Goal: Task Accomplishment & Management: Manage account settings

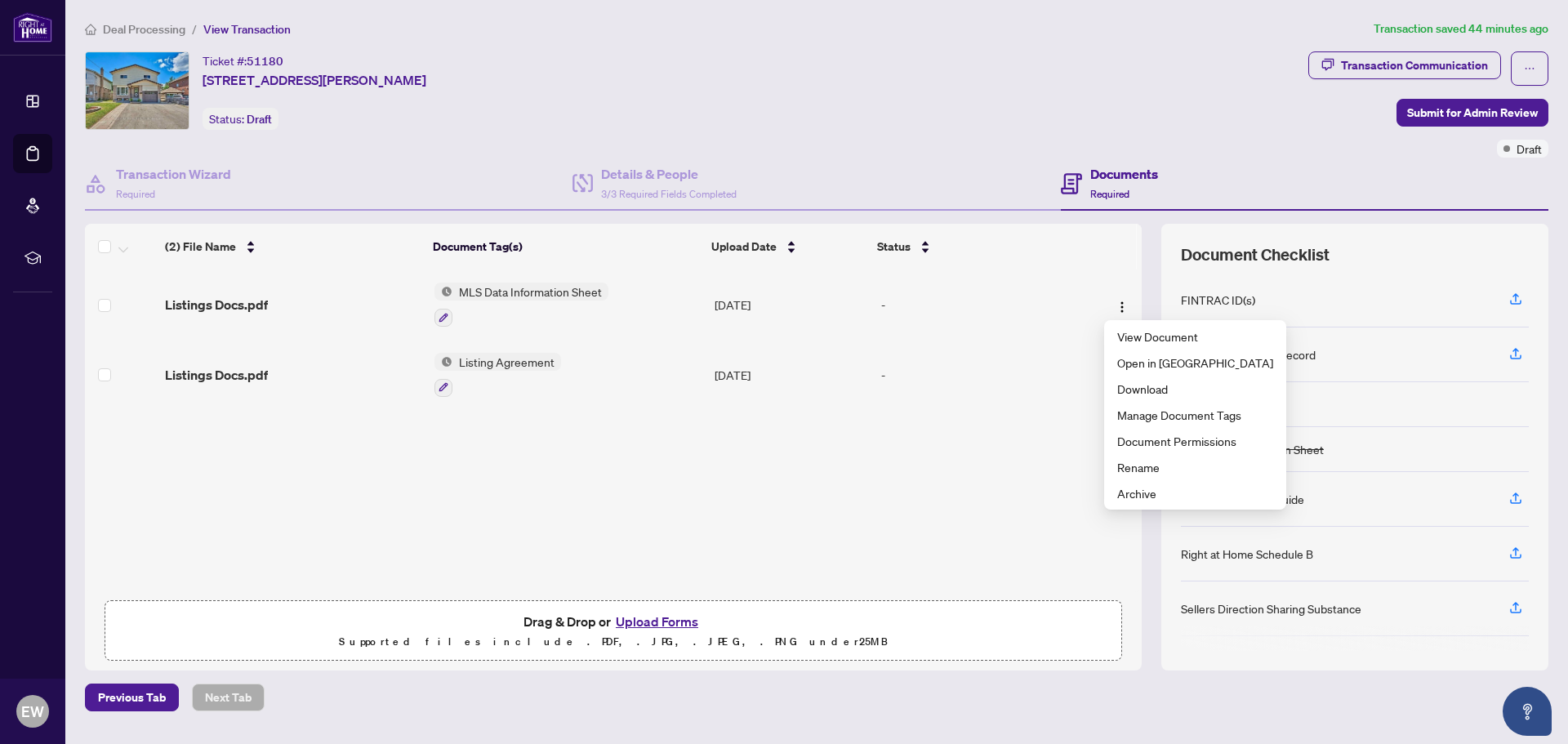
scroll to position [3300, 0]
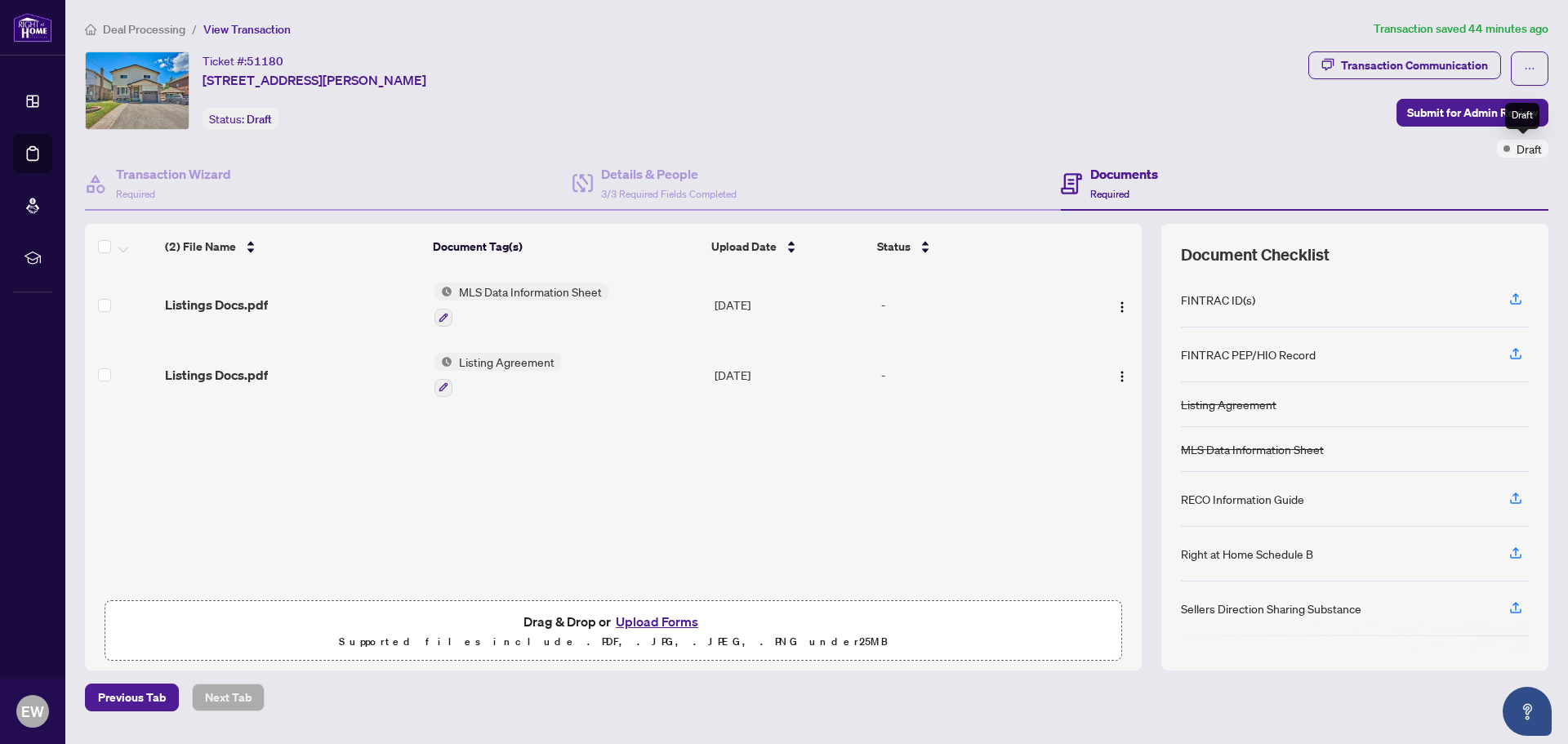
click at [1524, 147] on span "Draft" at bounding box center [1529, 148] width 25 height 18
click at [1530, 68] on icon "ellipsis" at bounding box center [1530, 69] width 9 height 2
drag, startPoint x: 1490, startPoint y: 160, endPoint x: 1198, endPoint y: 119, distance: 294.9
type textarea "**********"
click at [1223, 125] on body "Dashboard Deal Processing Mortgage Referrals rLearning EW [PERSON_NAME] [EMAIL_…" at bounding box center [784, 372] width 1568 height 744
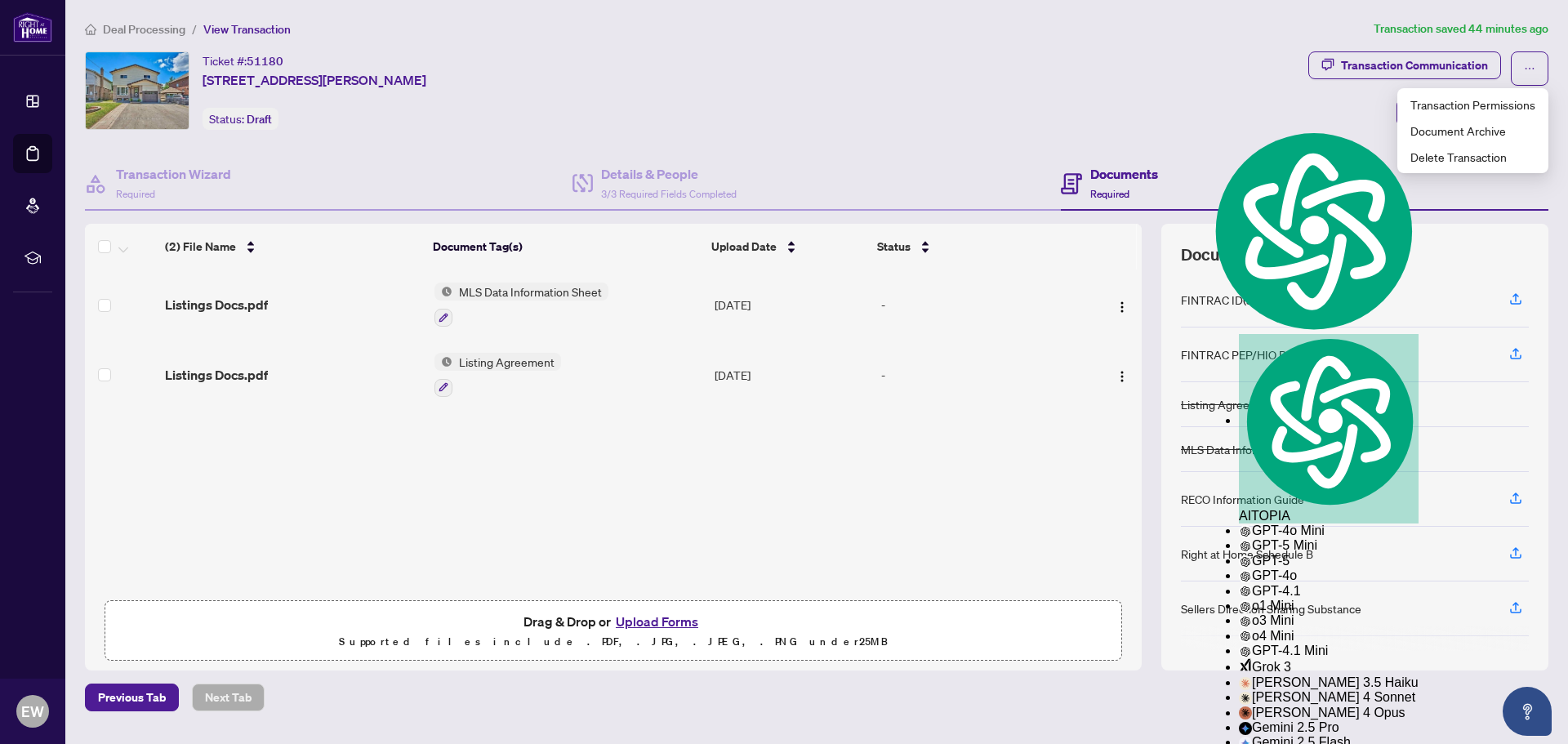
click at [1001, 121] on div "Ticket #: 51180 [STREET_ADDRESS][PERSON_NAME] Status: Draft" at bounding box center [693, 90] width 1217 height 78
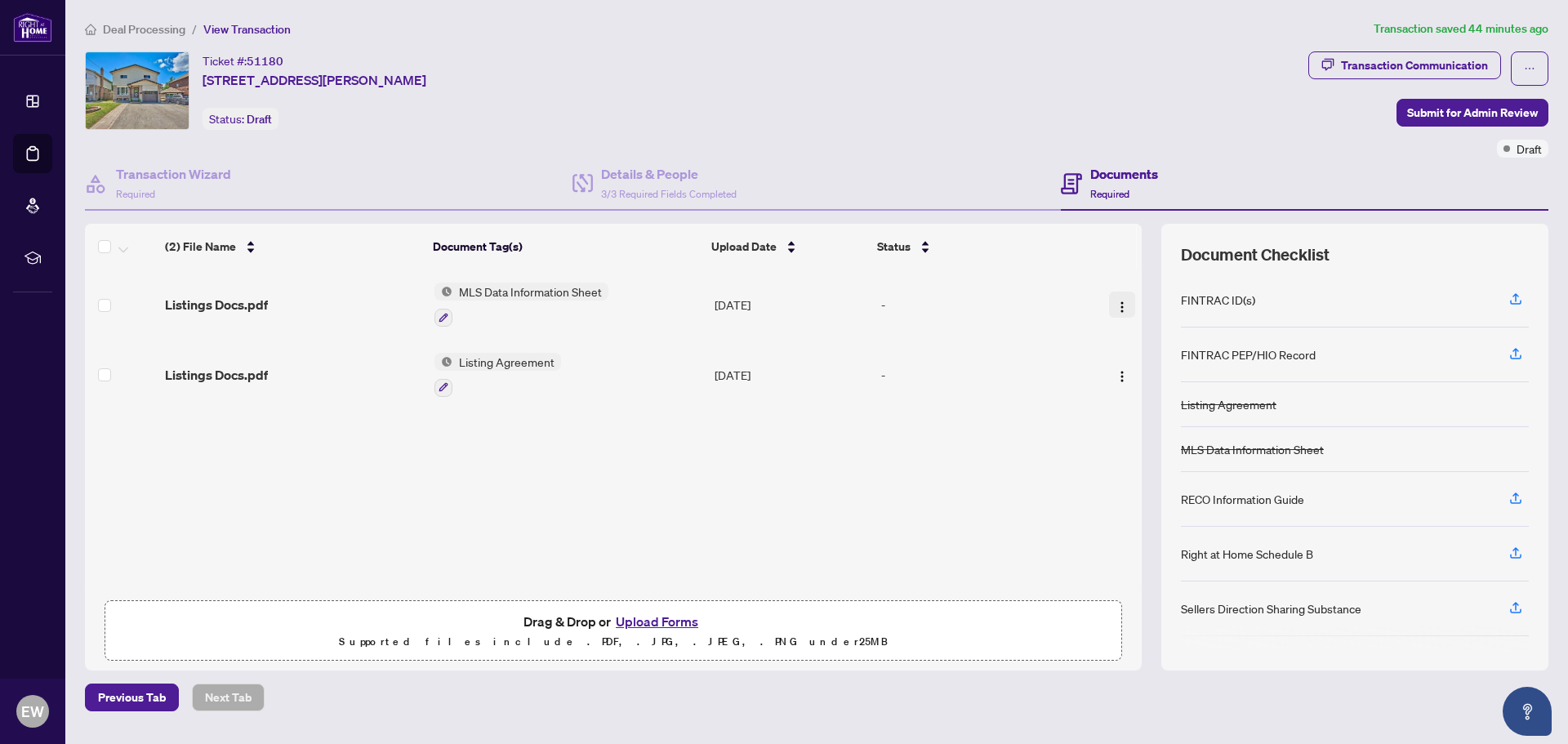
click at [1116, 305] on img "button" at bounding box center [1122, 307] width 13 height 13
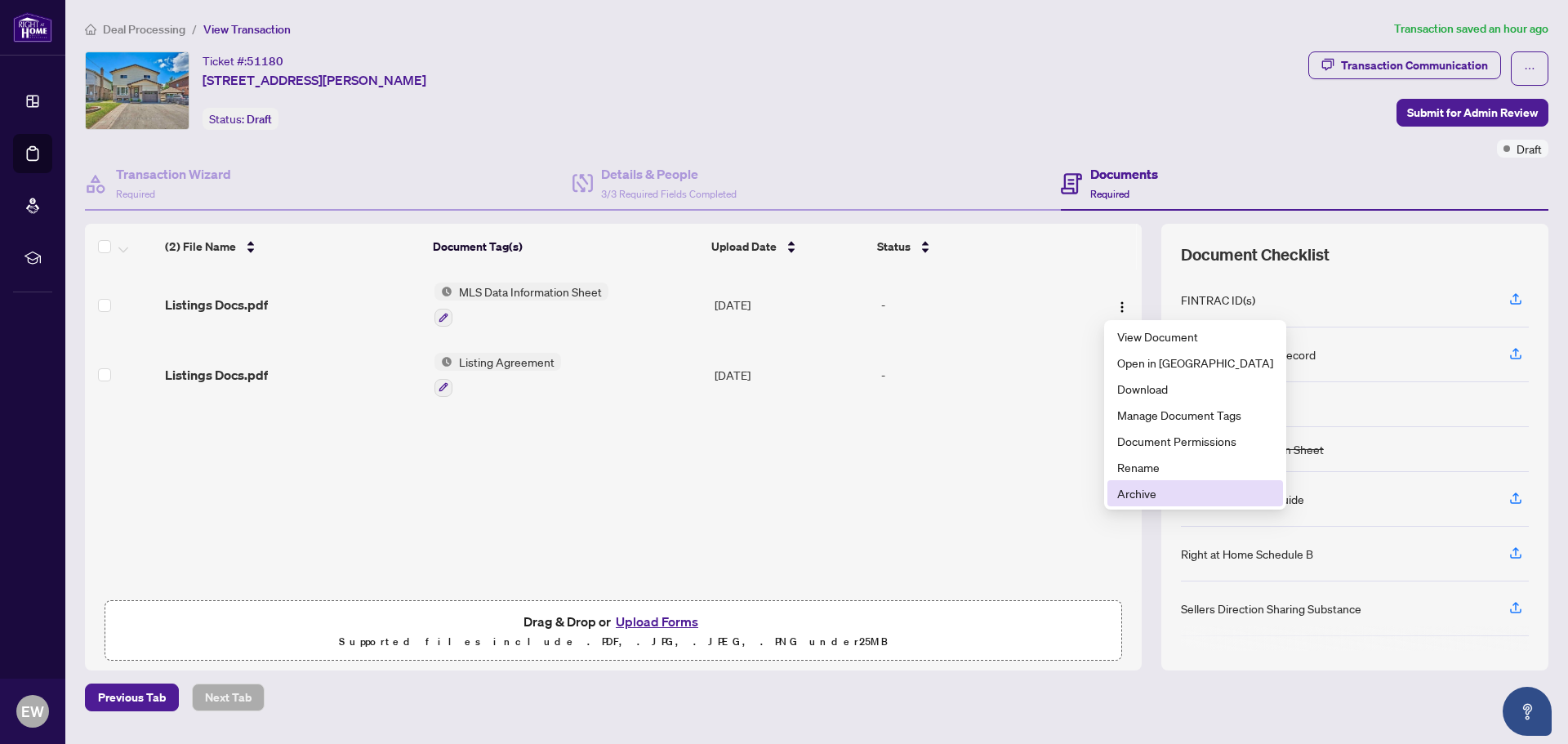
click at [1134, 491] on span "Archive" at bounding box center [1195, 493] width 156 height 18
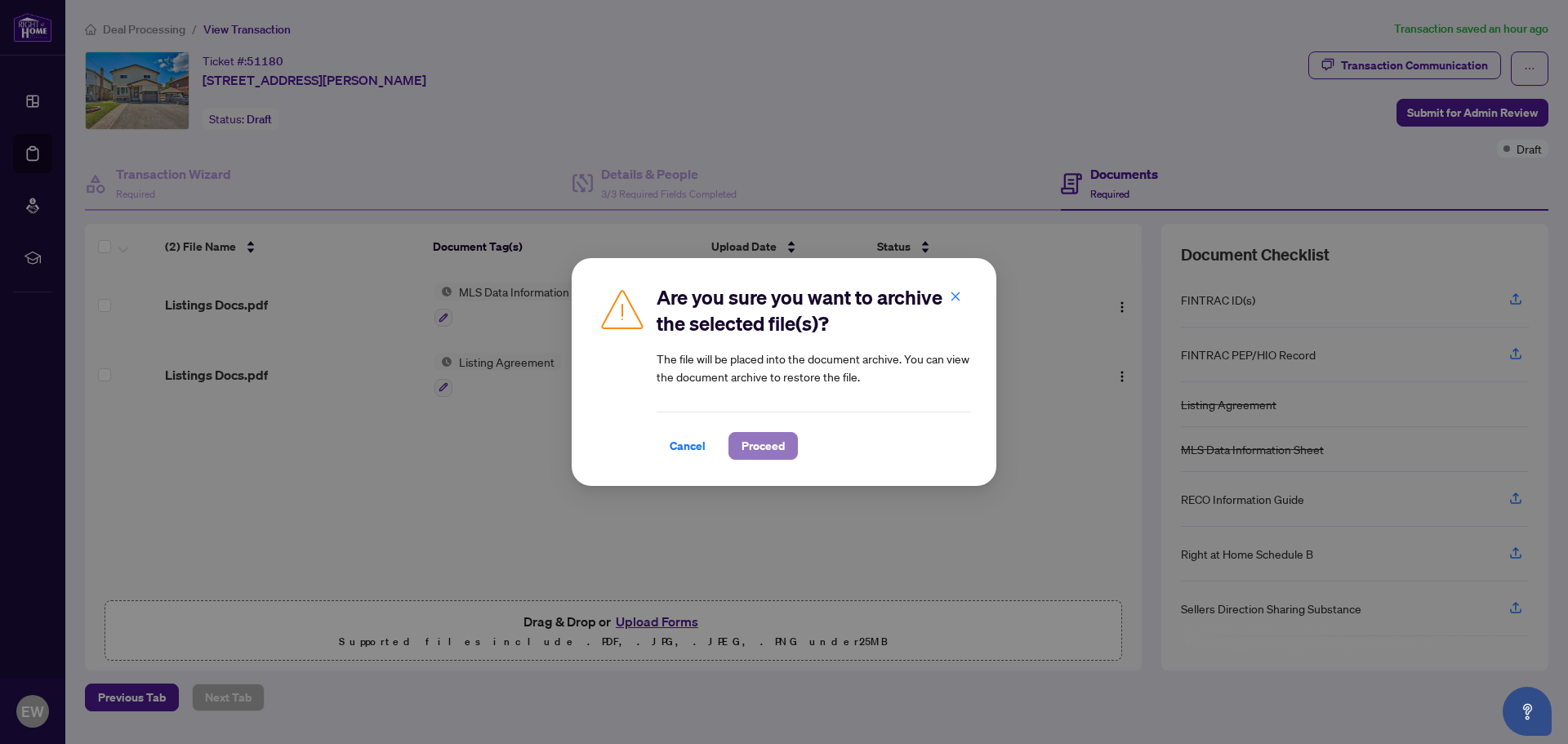
click at [769, 445] on span "Proceed" at bounding box center [763, 446] width 44 height 26
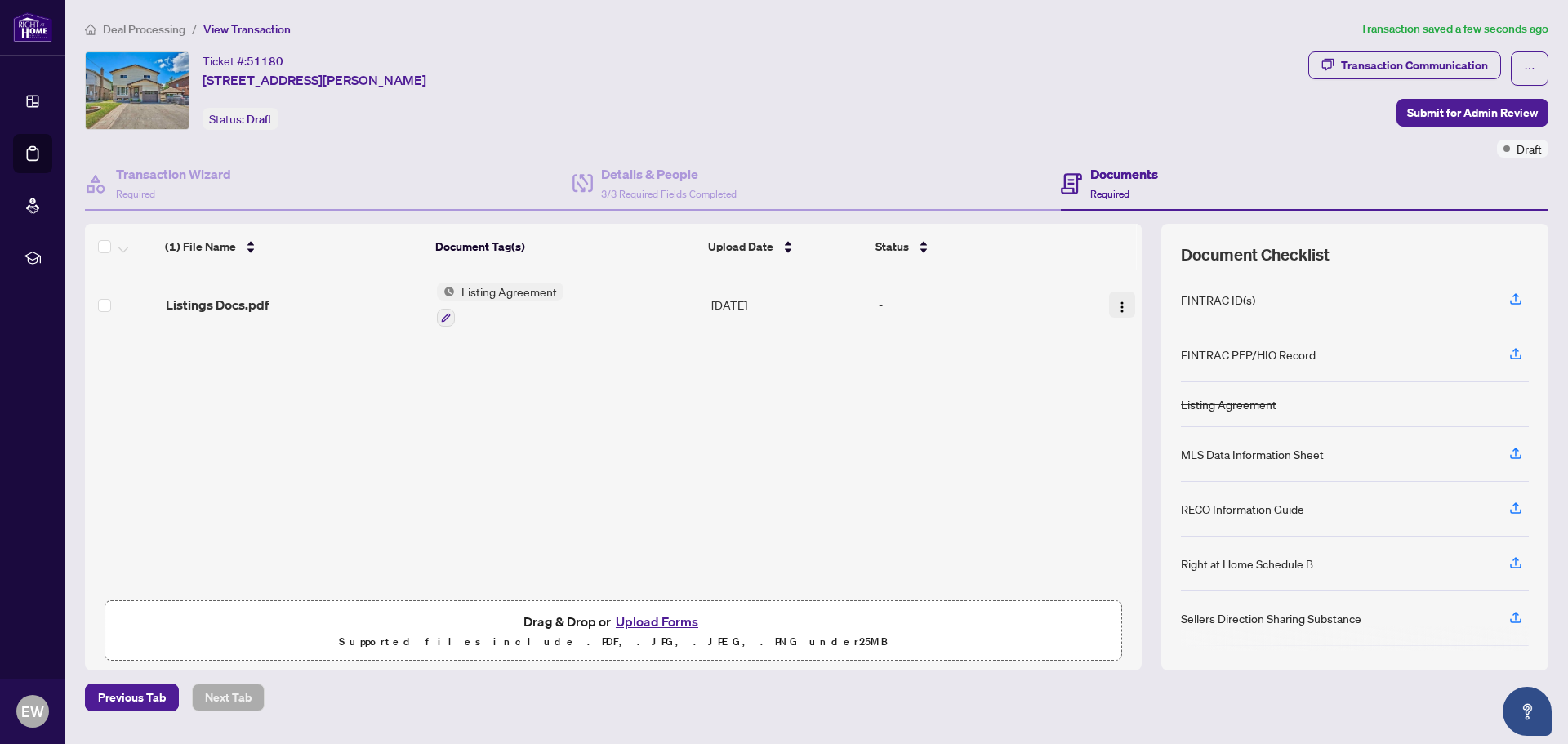
click at [1116, 305] on img "button" at bounding box center [1122, 307] width 13 height 13
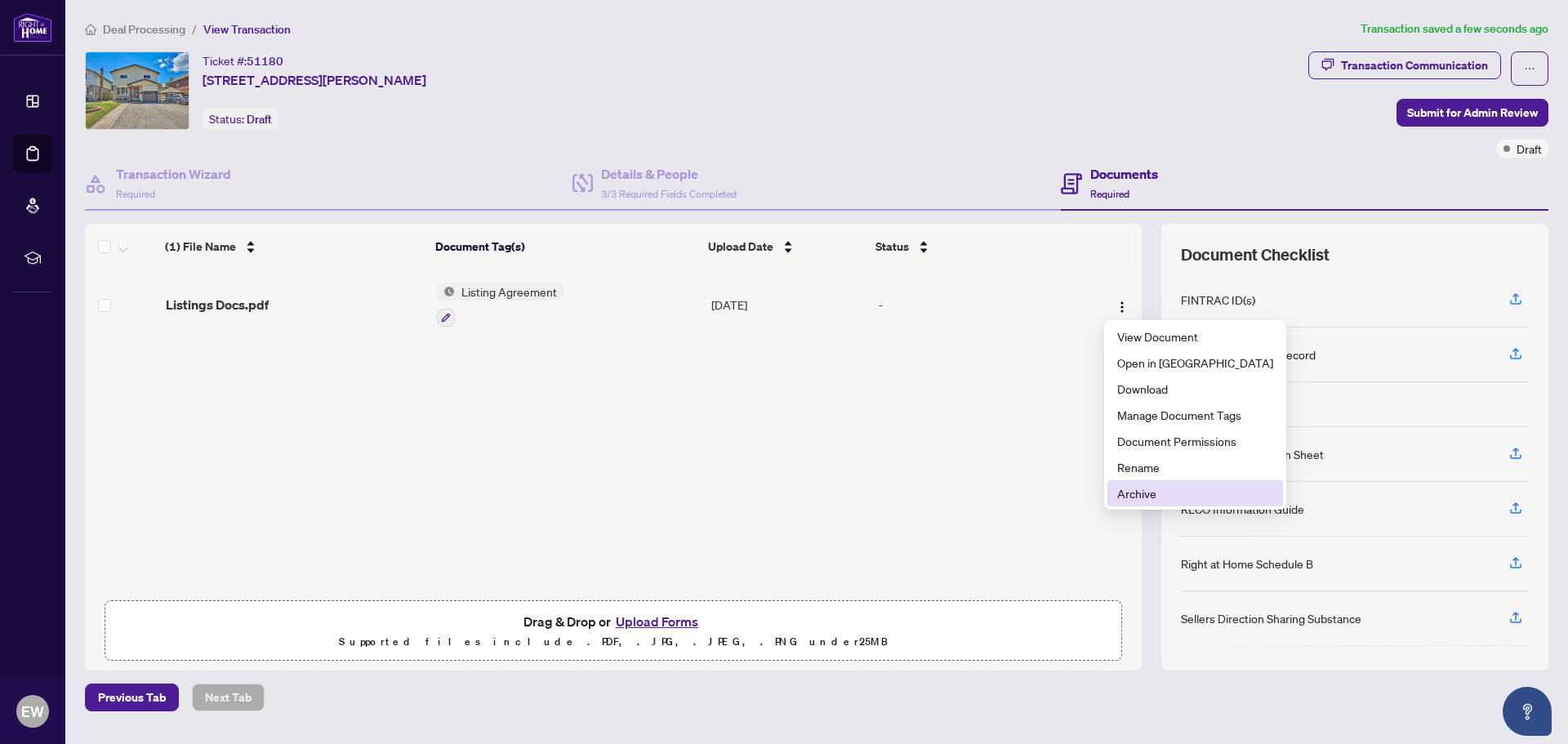
click at [1144, 492] on span "Archive" at bounding box center [1195, 493] width 156 height 18
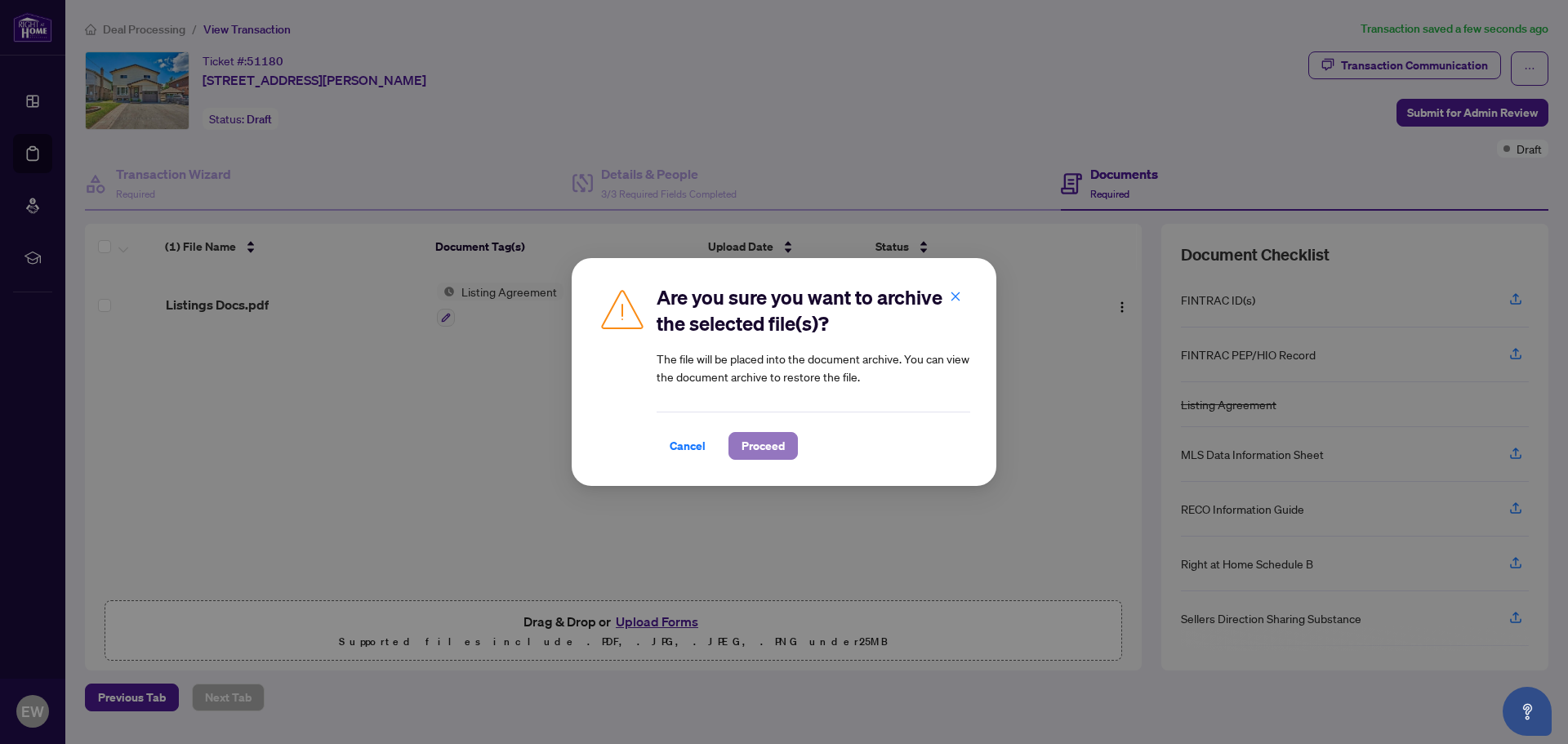
click at [787, 451] on button "Proceed" at bounding box center [763, 446] width 70 height 28
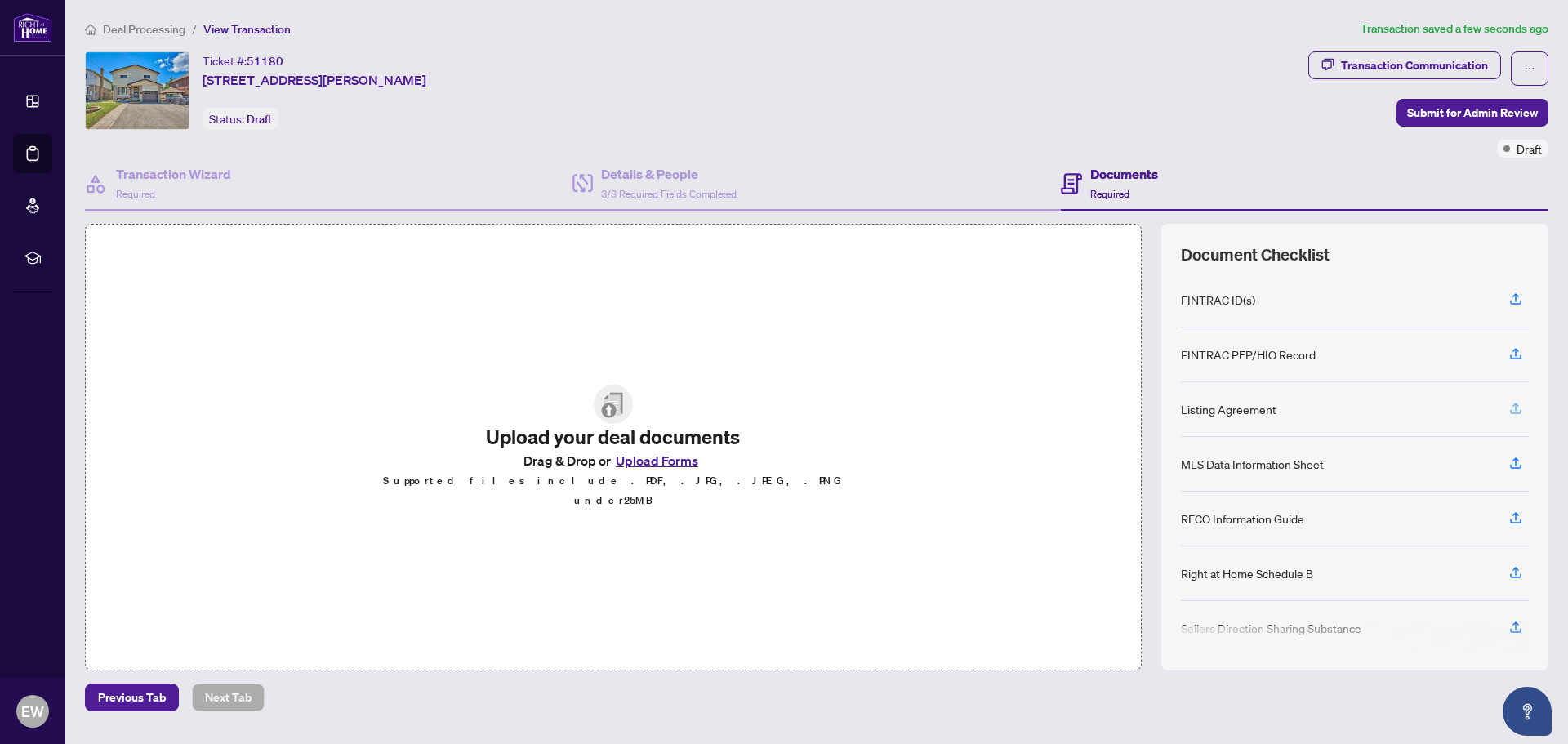
click at [1518, 406] on icon "button" at bounding box center [1515, 407] width 6 height 8
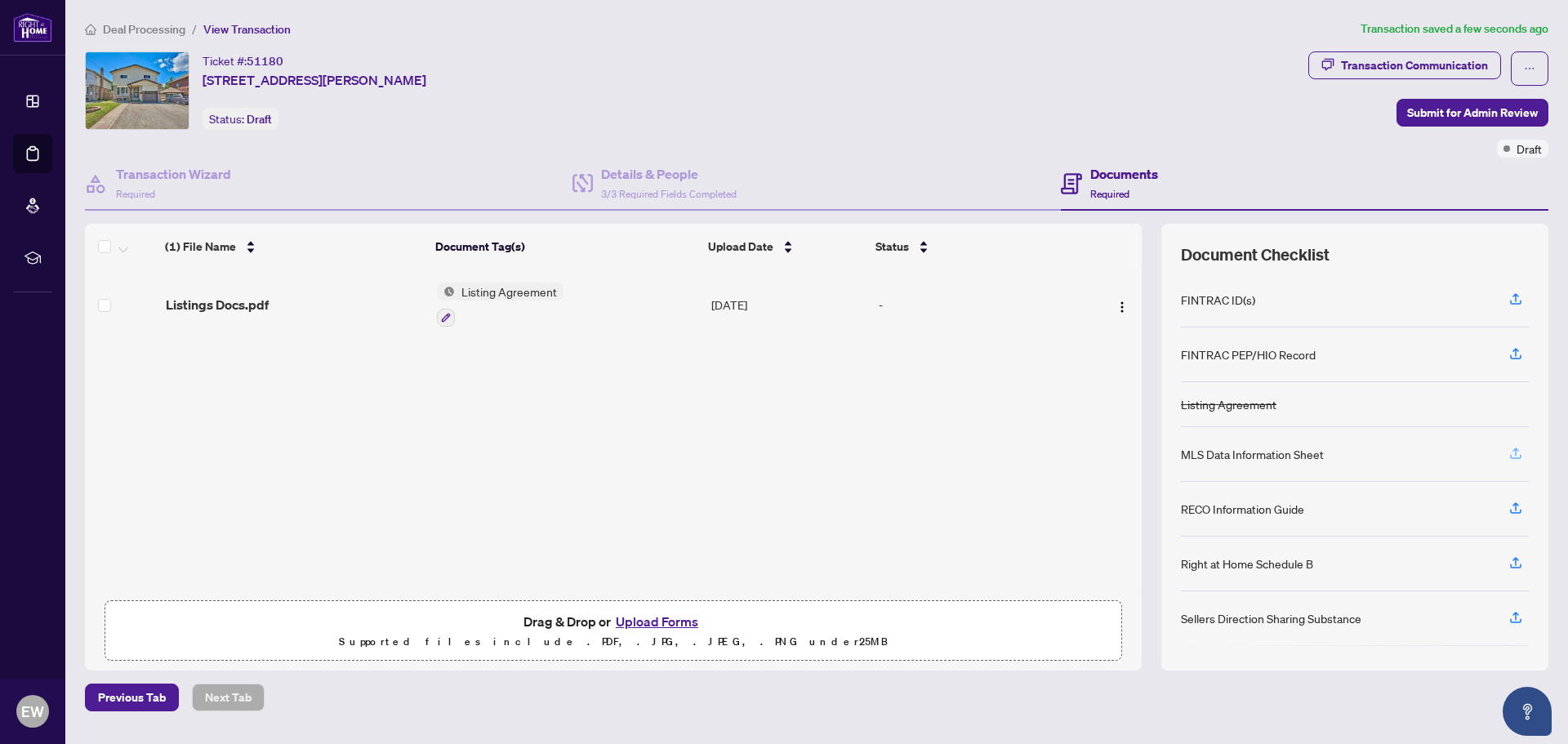
click at [1523, 451] on icon "button" at bounding box center [1516, 453] width 15 height 15
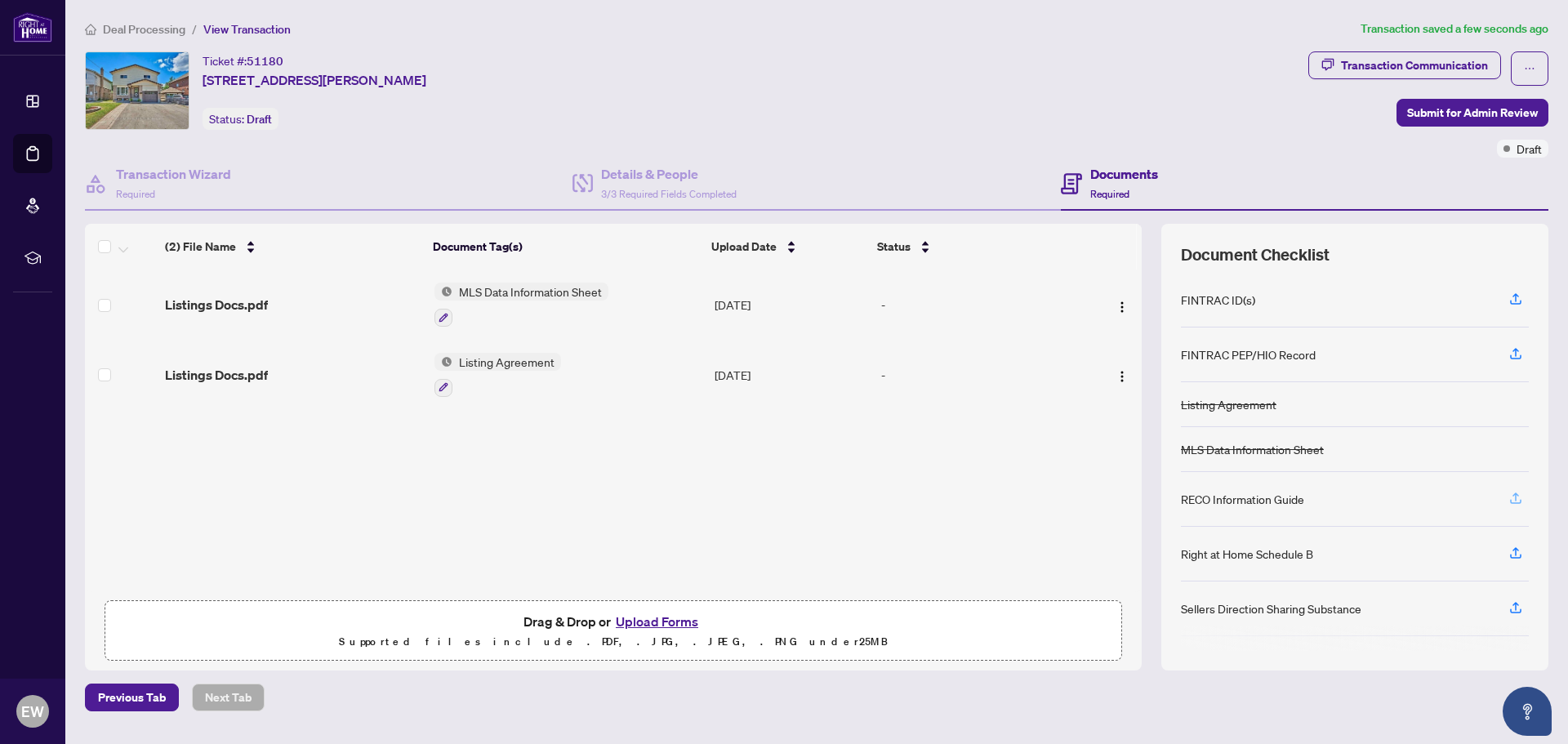
click at [1517, 499] on icon "button" at bounding box center [1516, 499] width 15 height 15
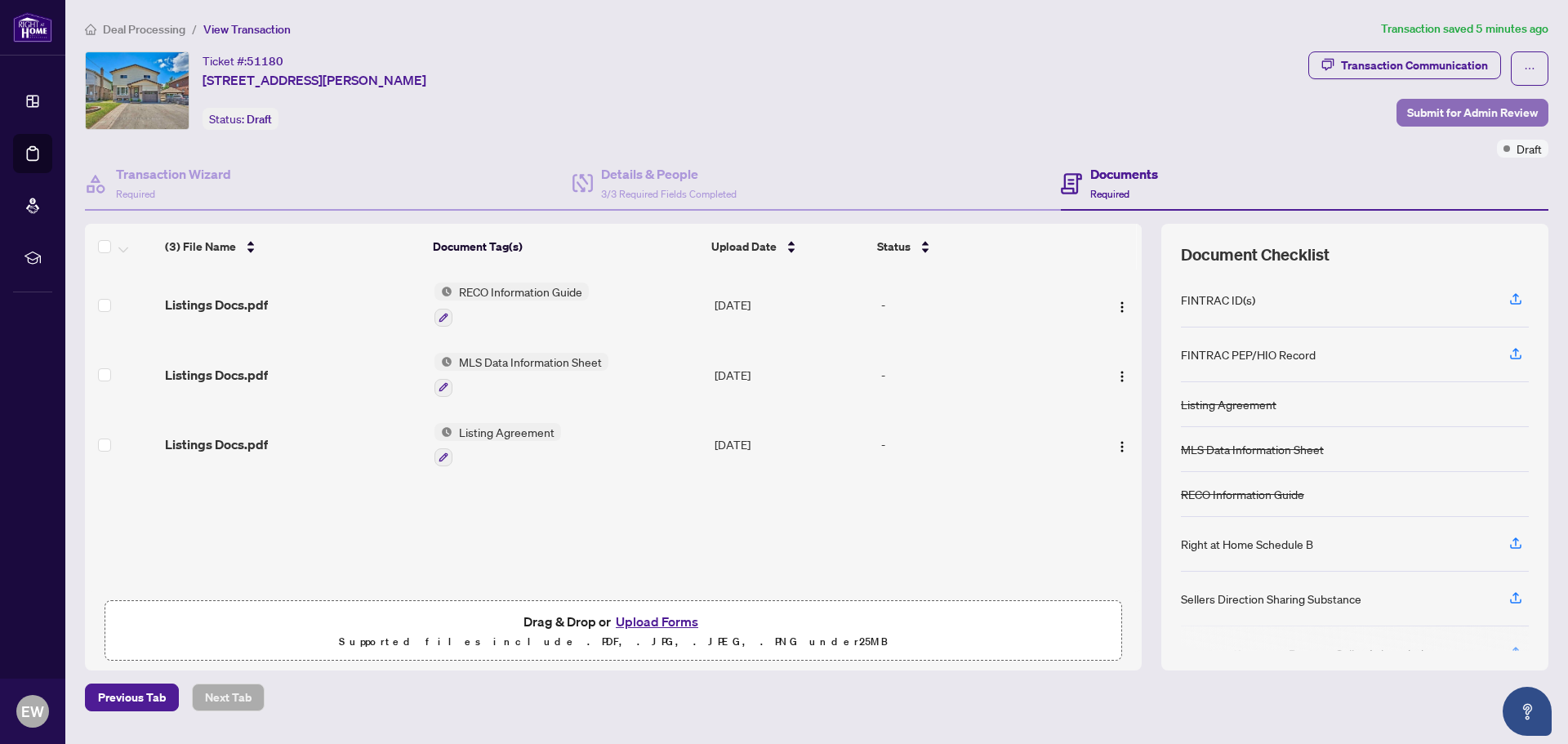
click at [1425, 110] on span "Submit for Admin Review" at bounding box center [1472, 112] width 131 height 26
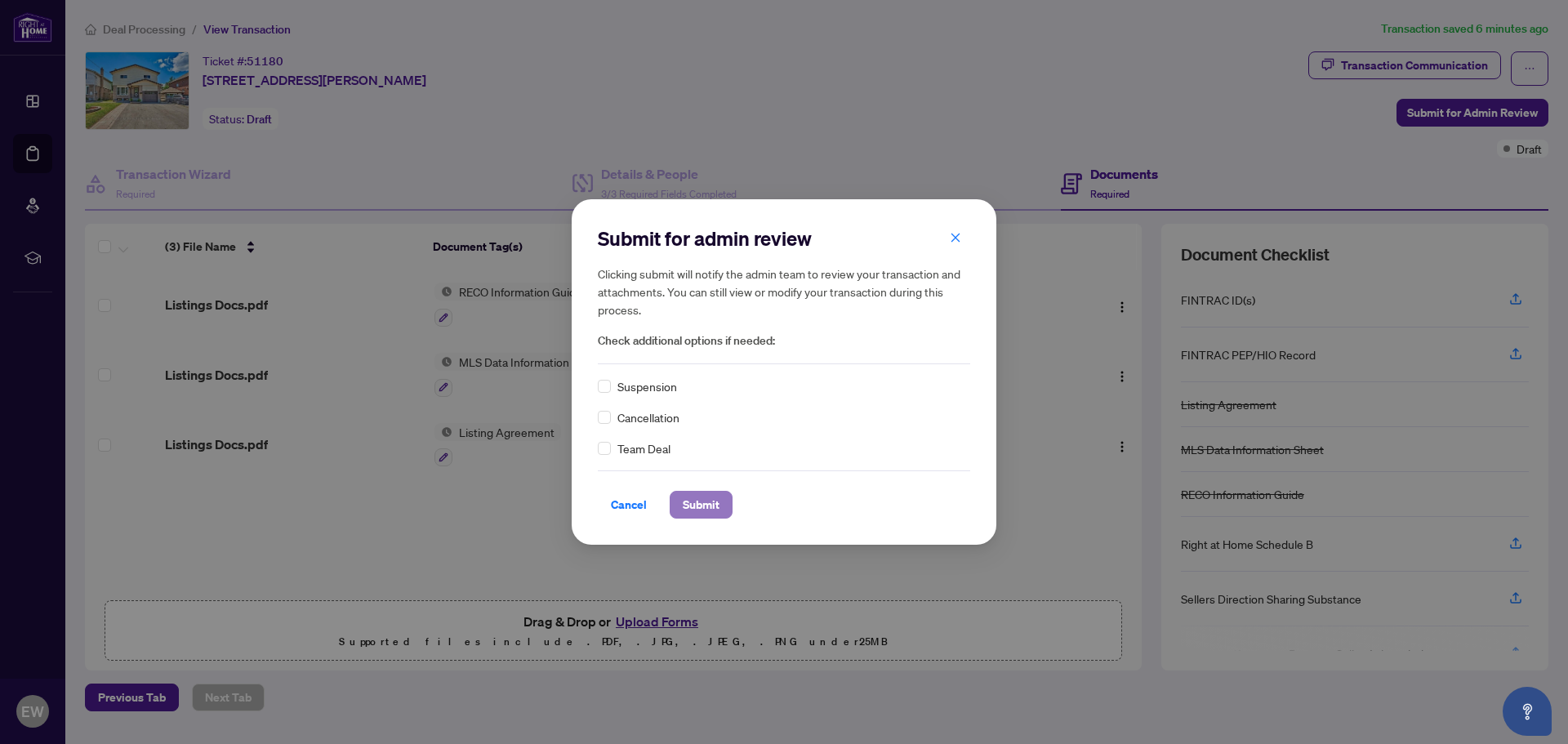
click at [710, 504] on span "Submit" at bounding box center [701, 505] width 37 height 26
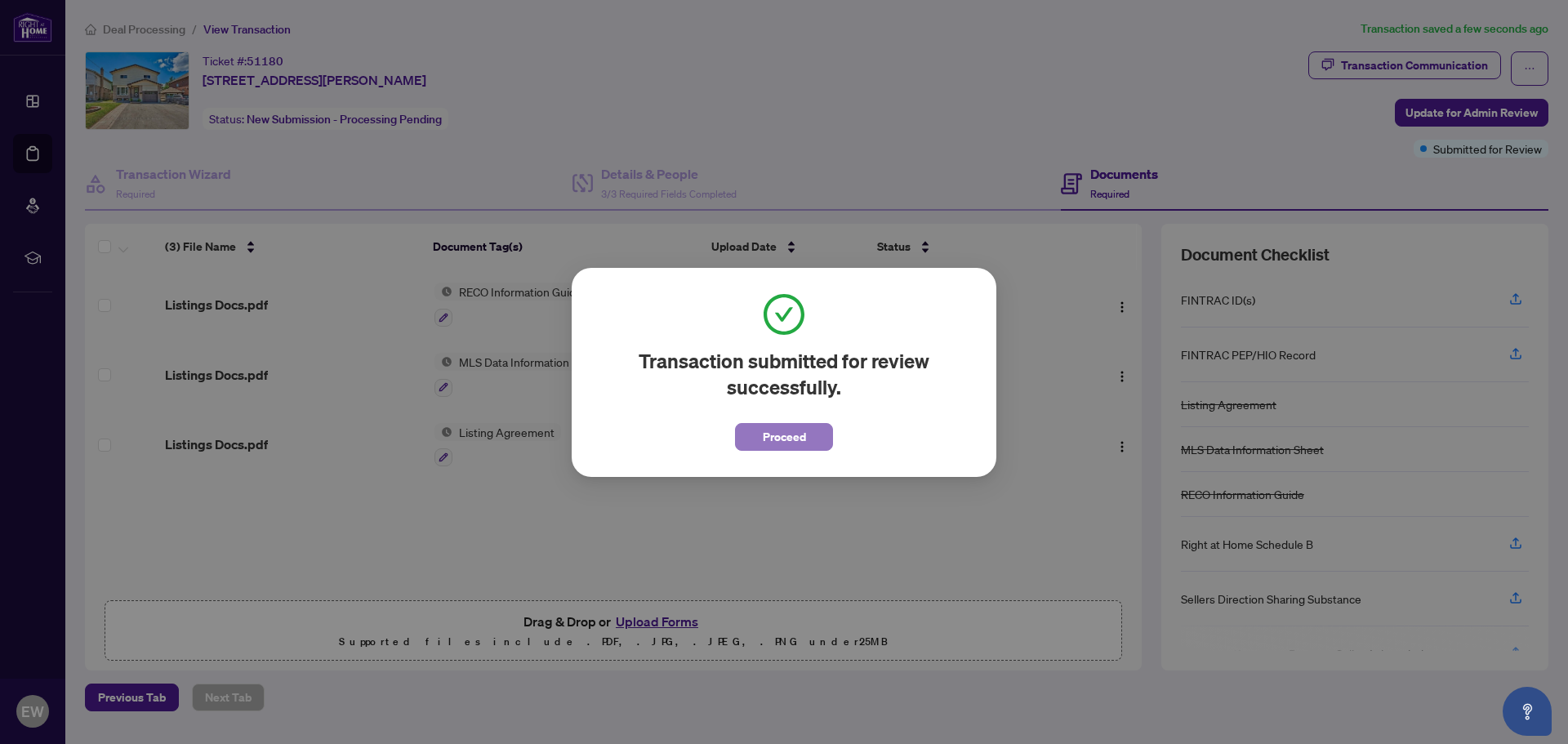
click at [797, 437] on span "Proceed" at bounding box center [784, 437] width 44 height 26
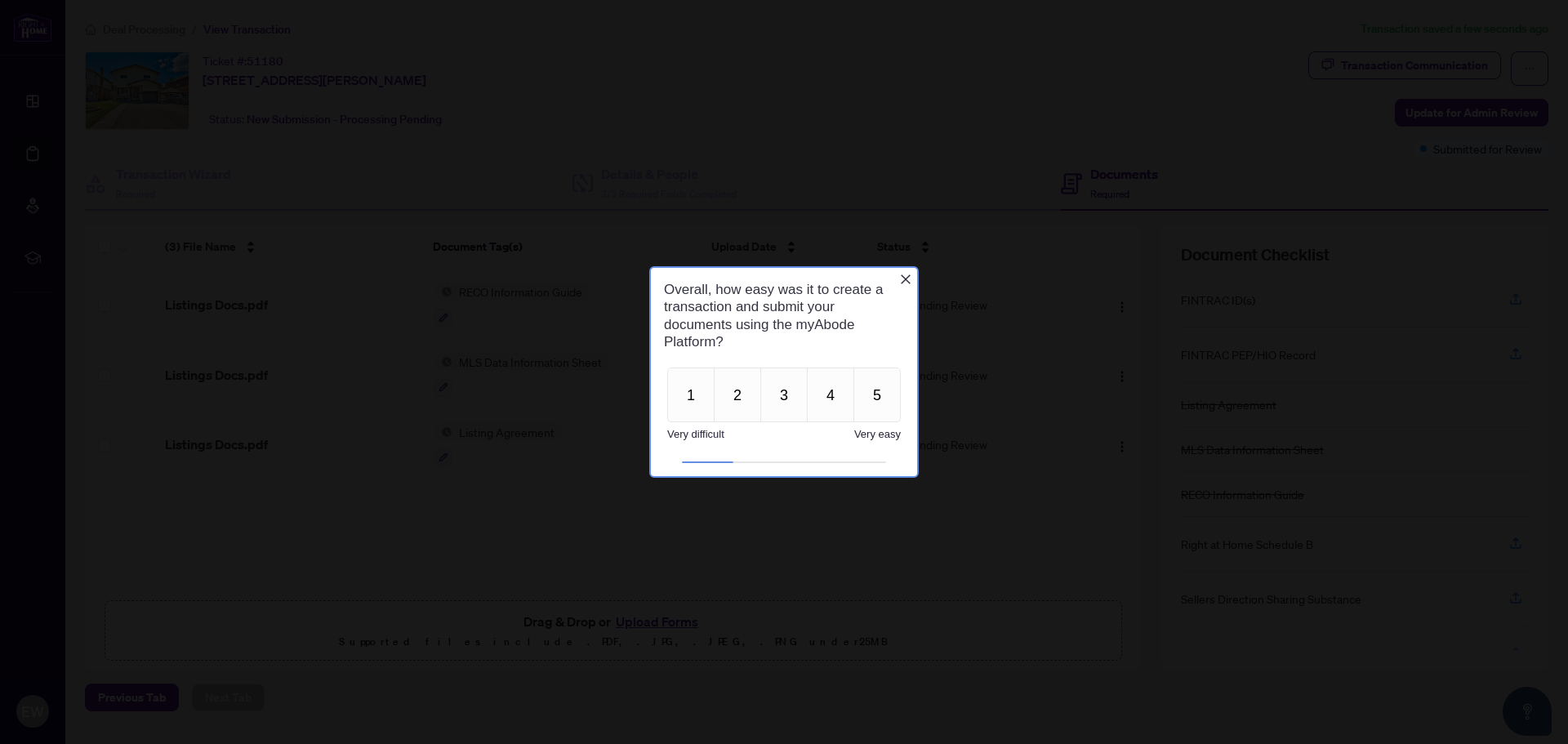
scroll to position [0, 0]
click at [881, 405] on button "5" at bounding box center [876, 395] width 47 height 55
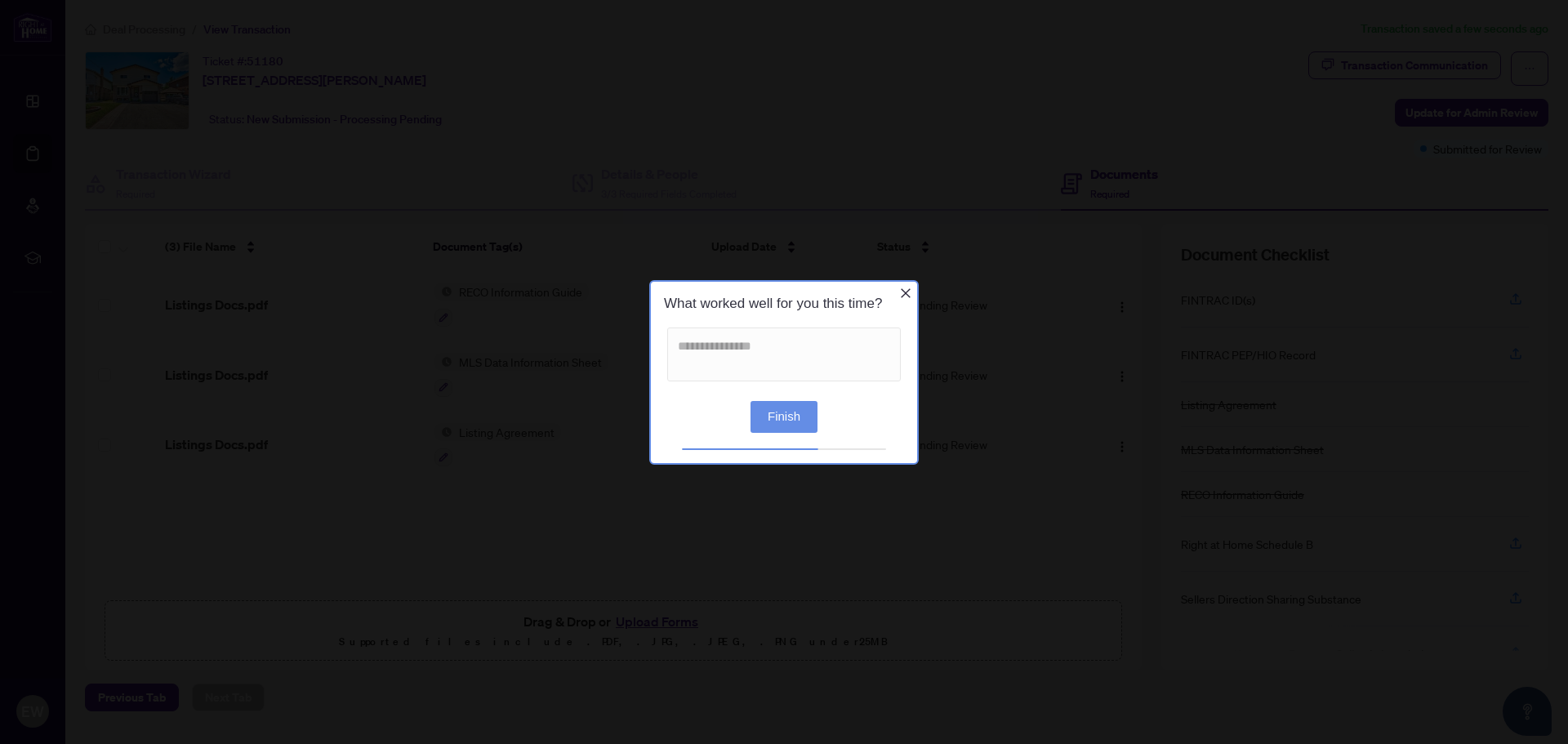
click at [787, 417] on button "Finish" at bounding box center [784, 416] width 67 height 32
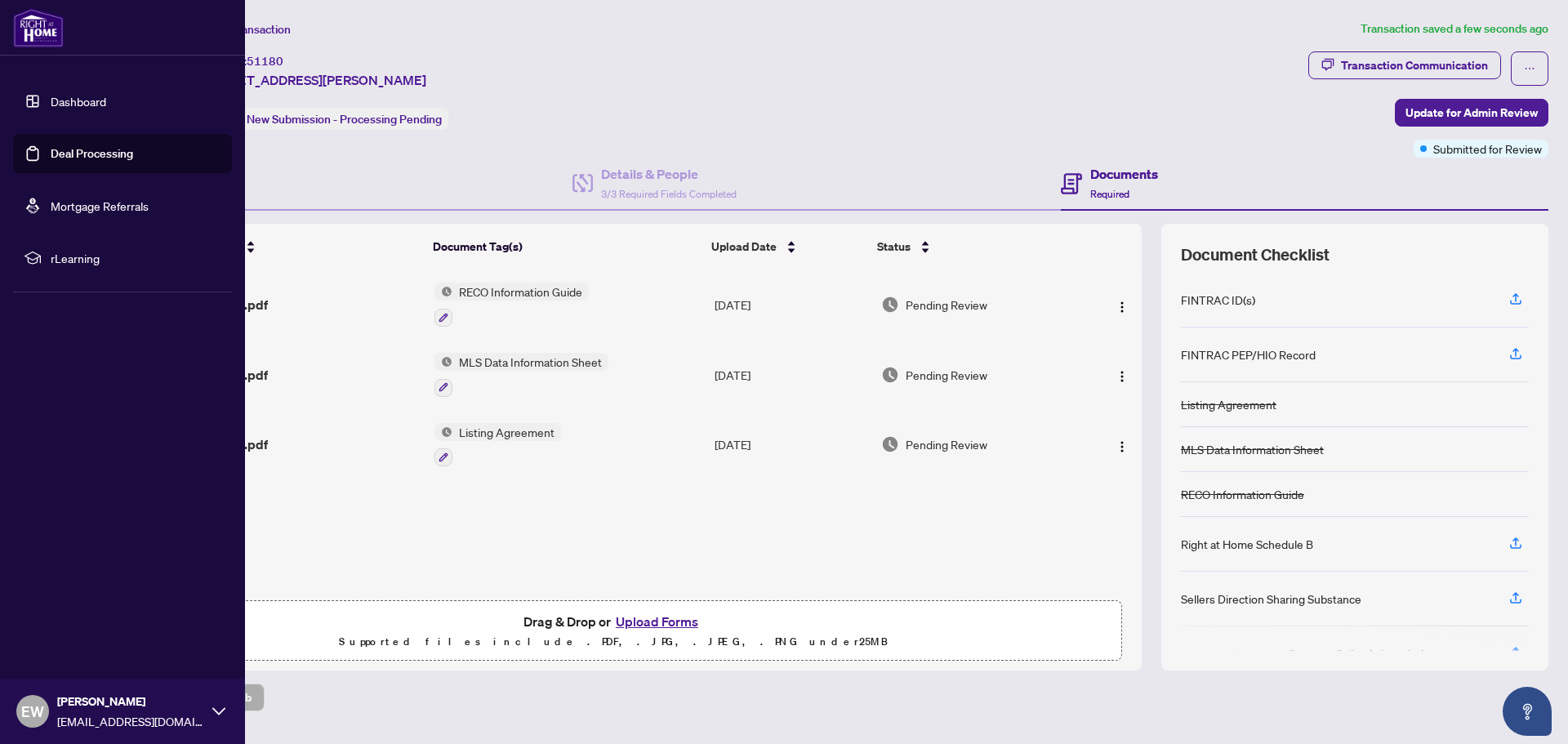
click at [51, 97] on link "Dashboard" at bounding box center [79, 101] width 56 height 15
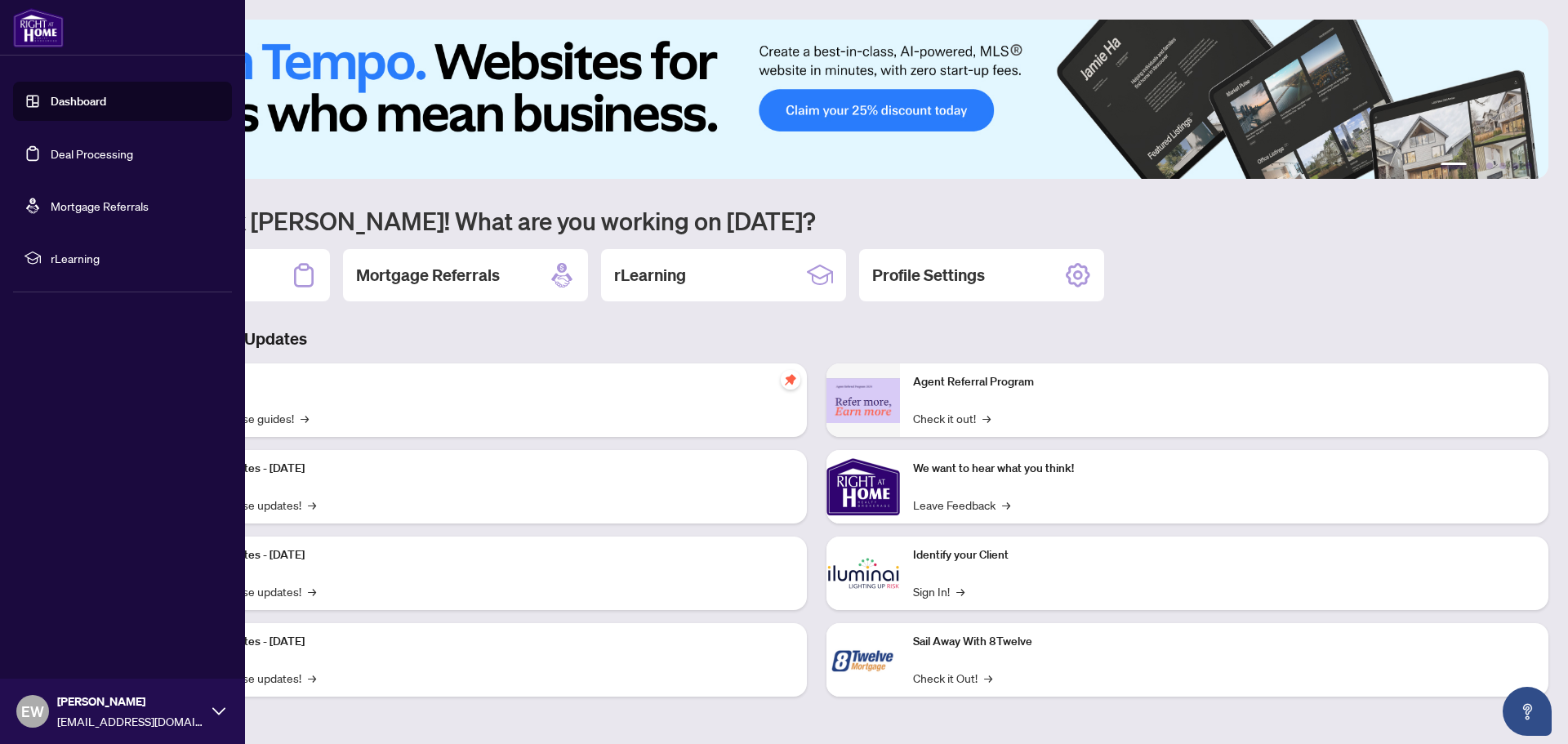
click at [78, 152] on link "Deal Processing" at bounding box center [92, 153] width 83 height 15
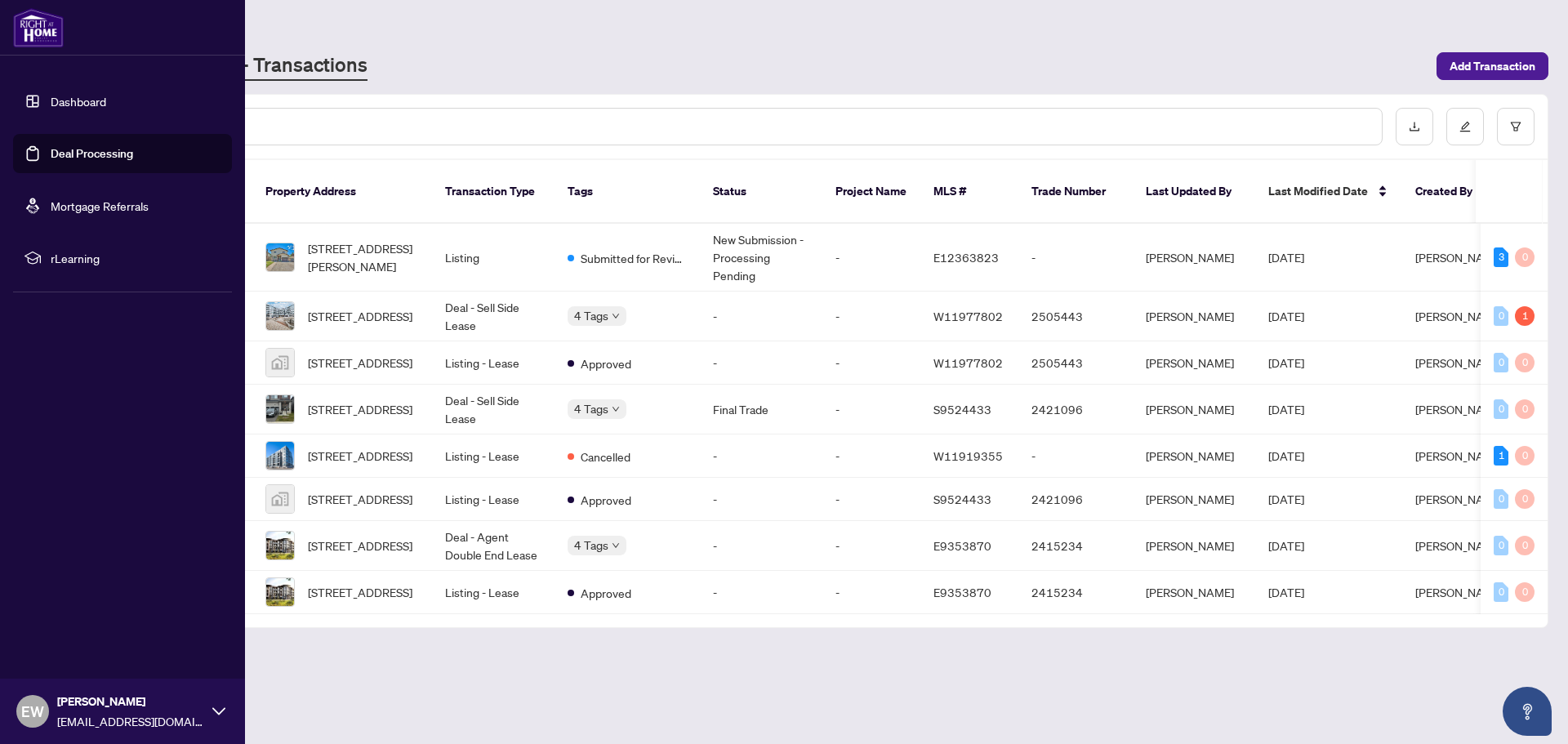
click at [78, 206] on link "Mortgage Referrals" at bounding box center [100, 206] width 98 height 15
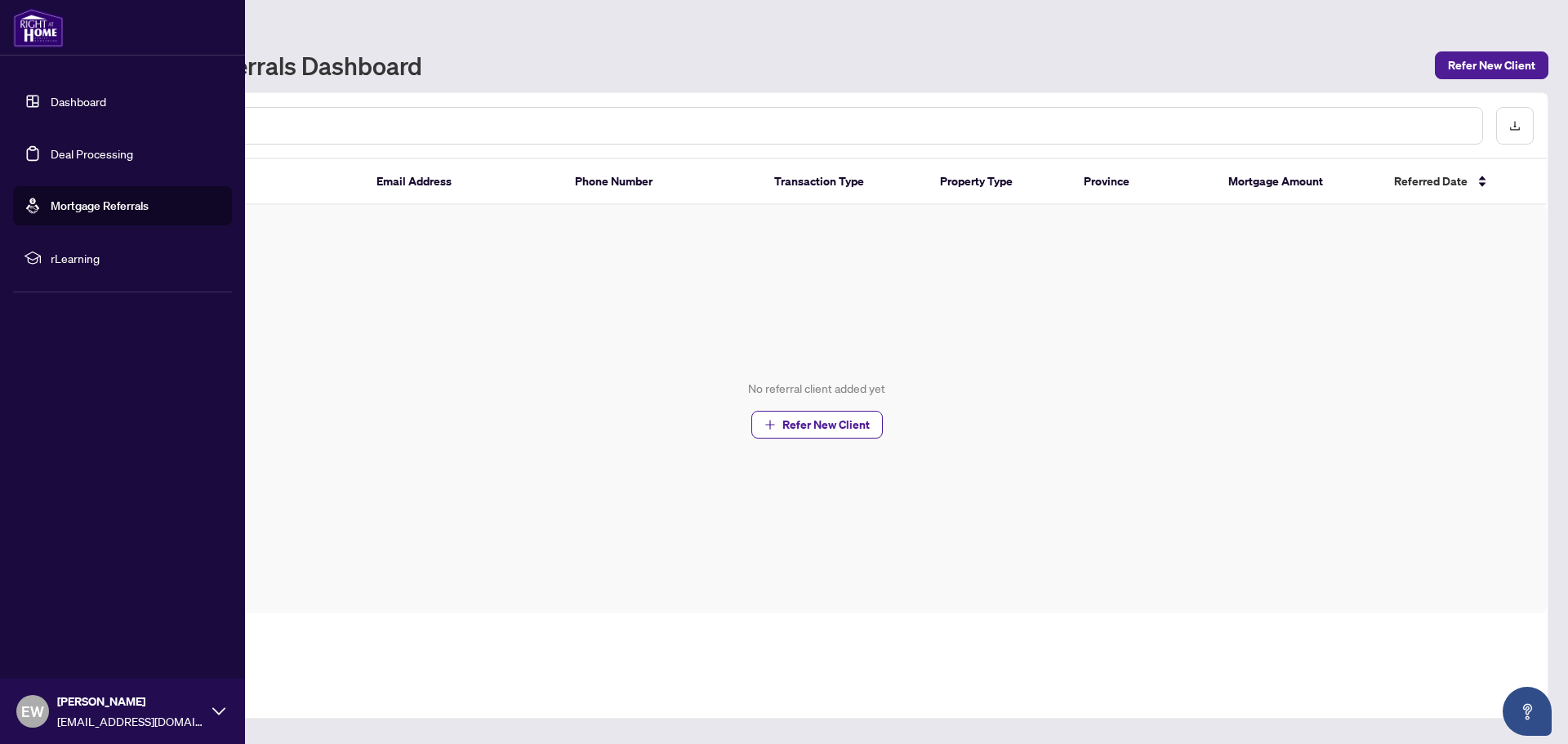
click at [81, 261] on span "rLearning" at bounding box center [136, 257] width 170 height 18
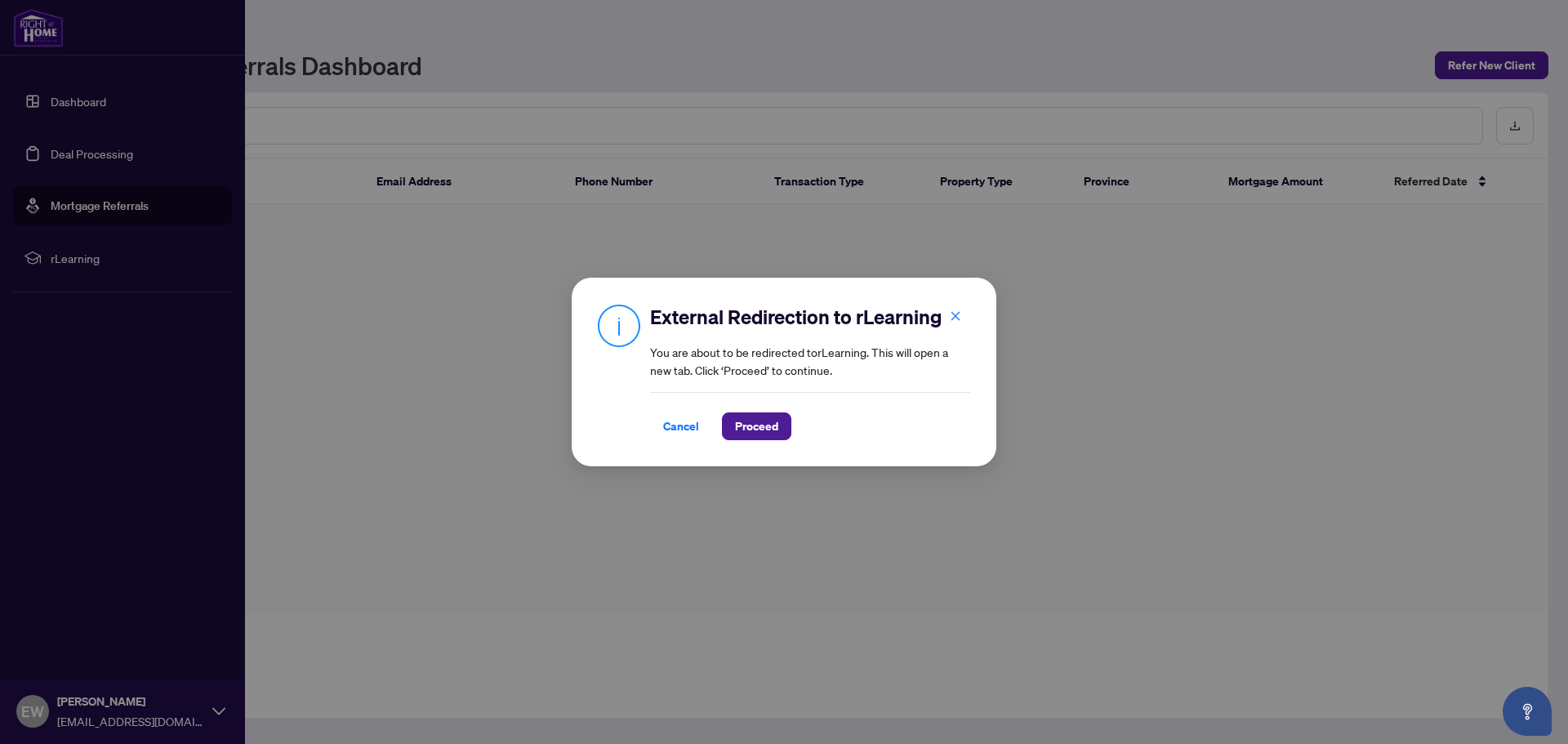
click at [675, 427] on span "Cancel" at bounding box center [680, 426] width 36 height 26
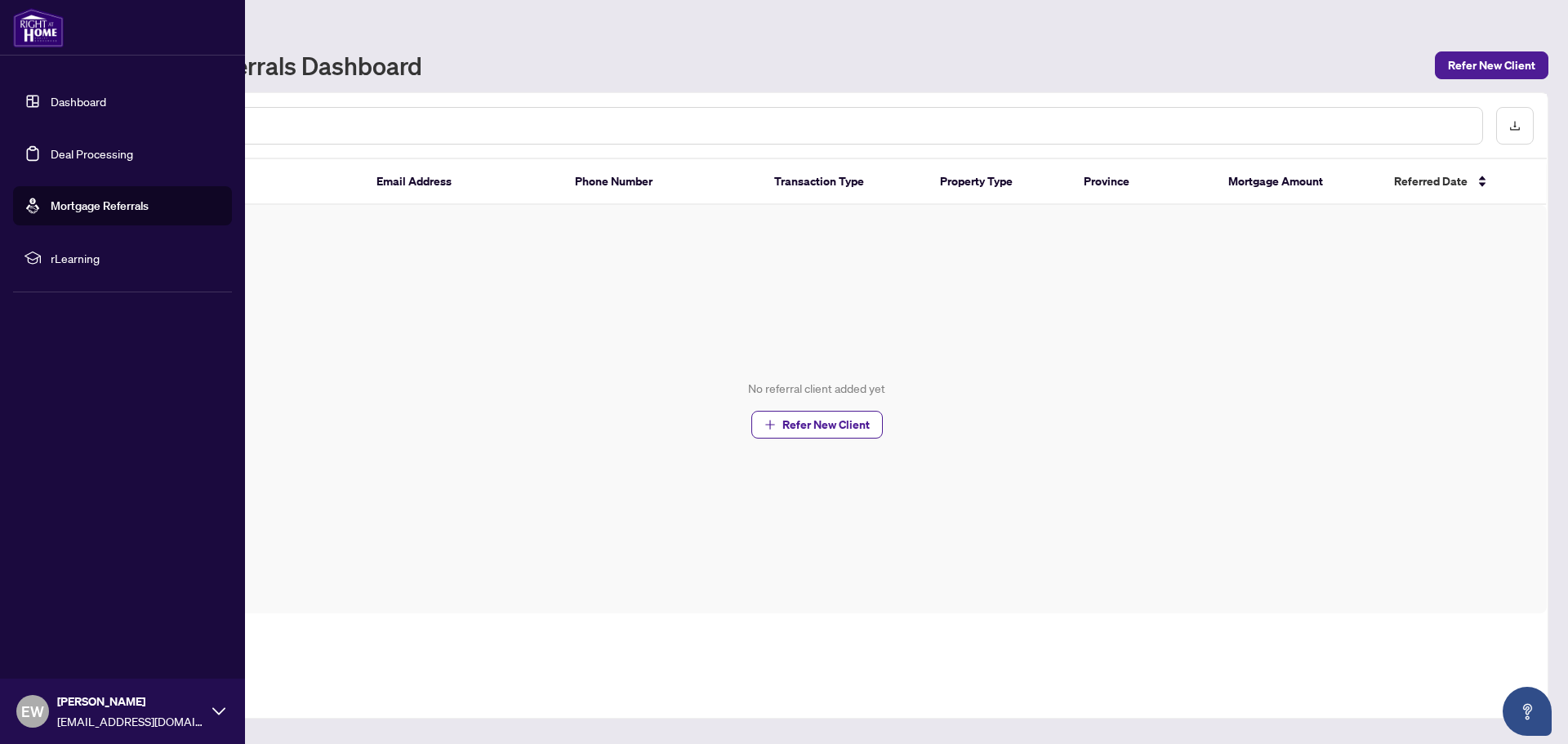
click at [88, 154] on link "Deal Processing" at bounding box center [92, 153] width 83 height 15
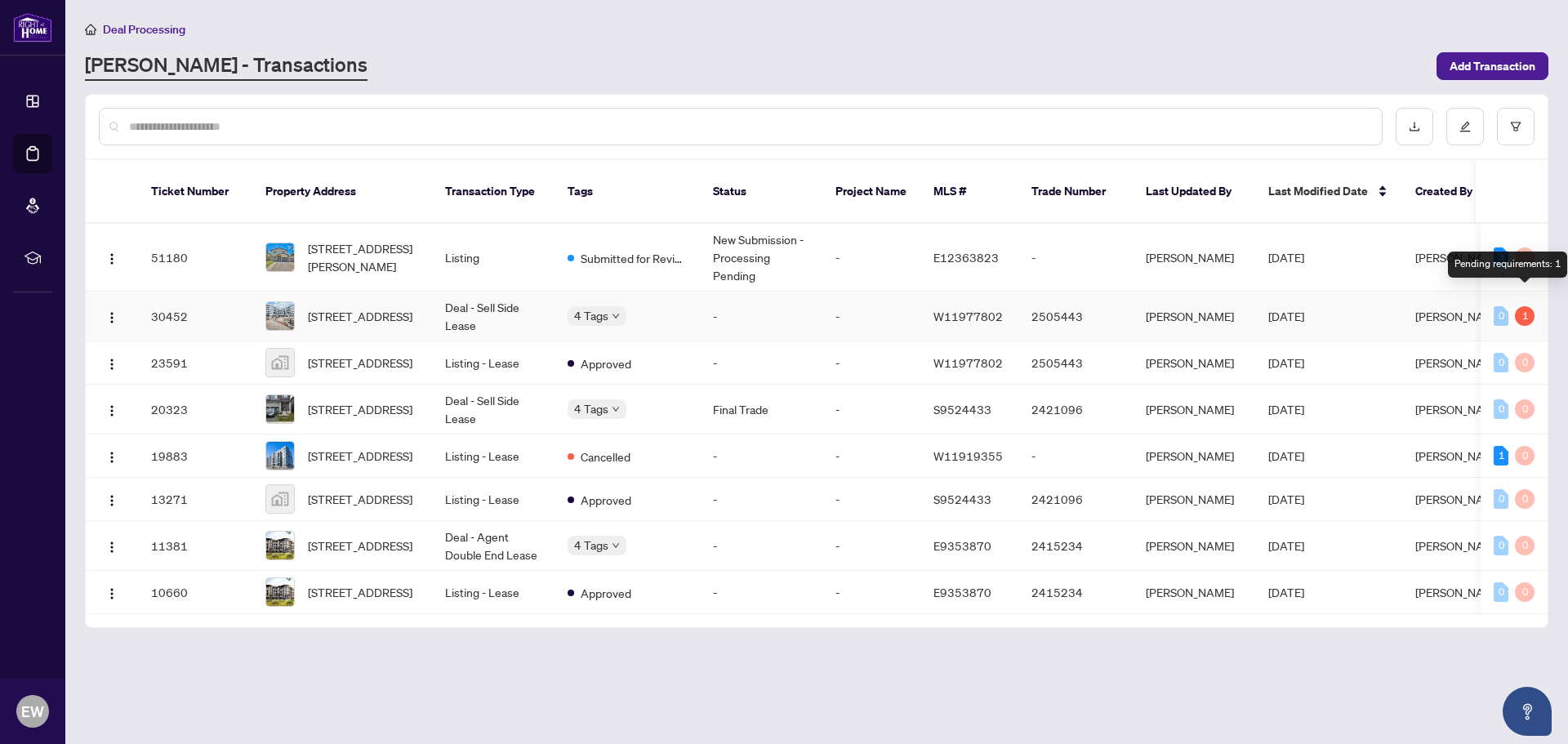
click at [1523, 307] on div "1" at bounding box center [1524, 316] width 19 height 20
click at [369, 307] on span "[STREET_ADDRESS]" at bounding box center [360, 316] width 105 height 18
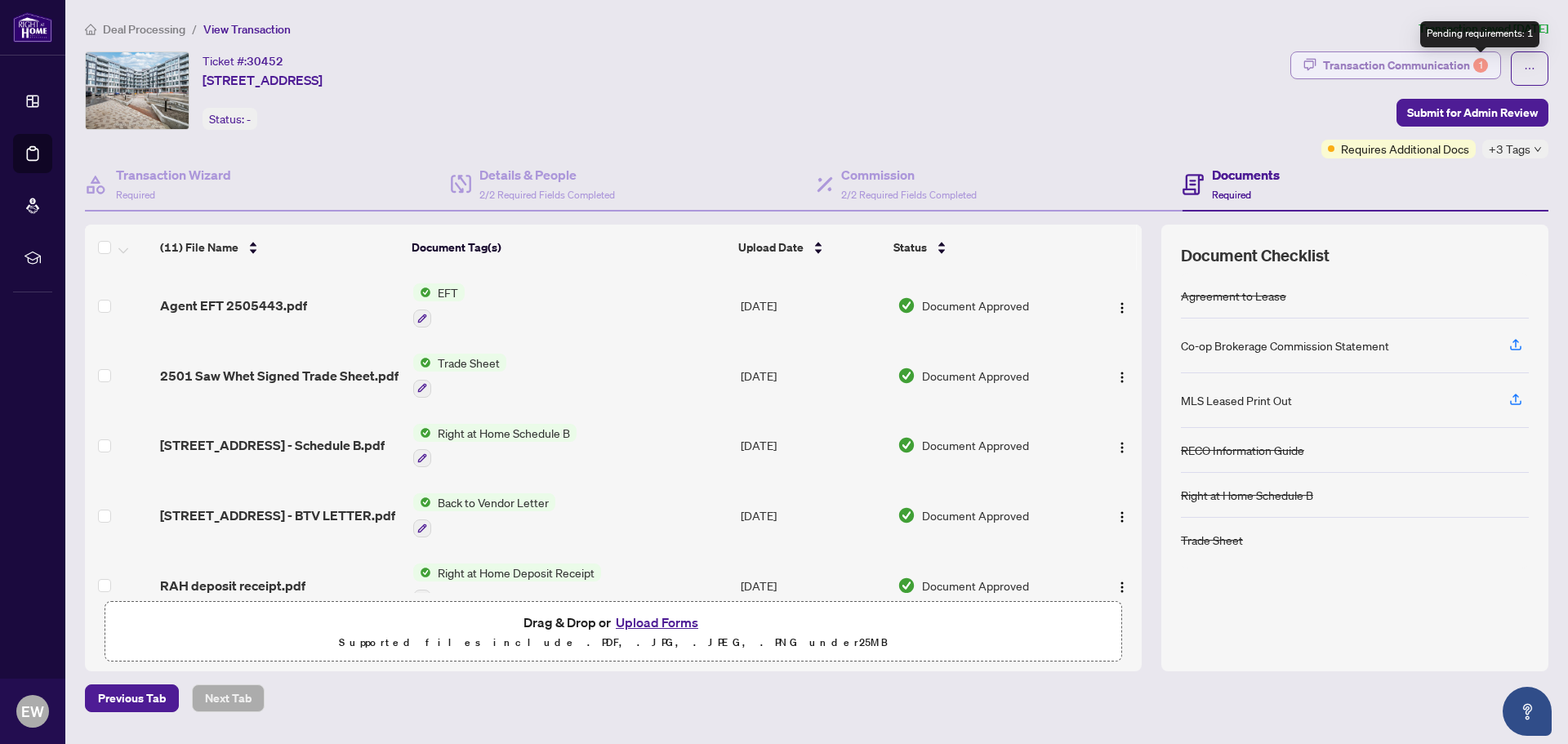
click at [1480, 62] on div "1" at bounding box center [1481, 65] width 15 height 15
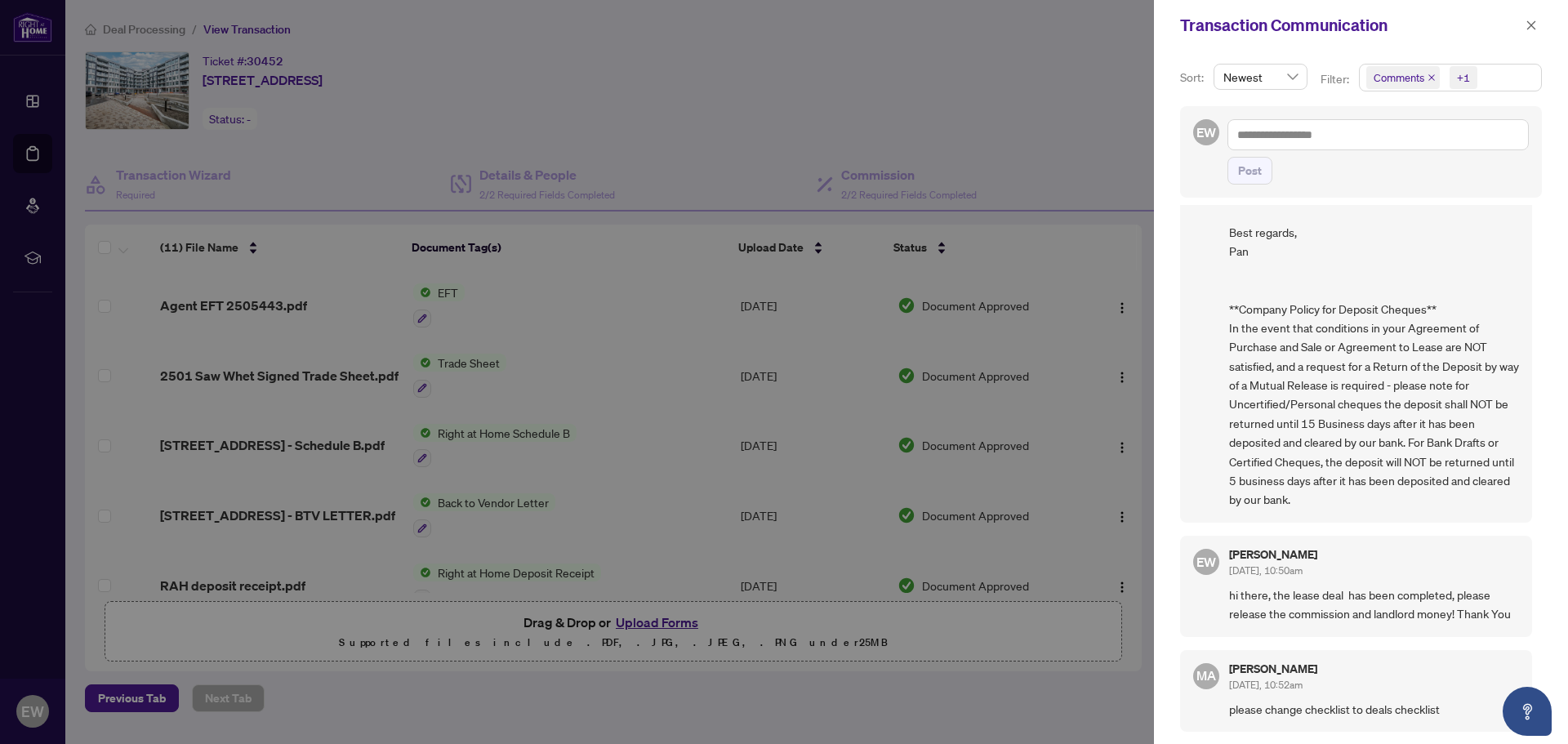
scroll to position [4, 0]
click at [1529, 23] on icon "close" at bounding box center [1532, 25] width 9 height 9
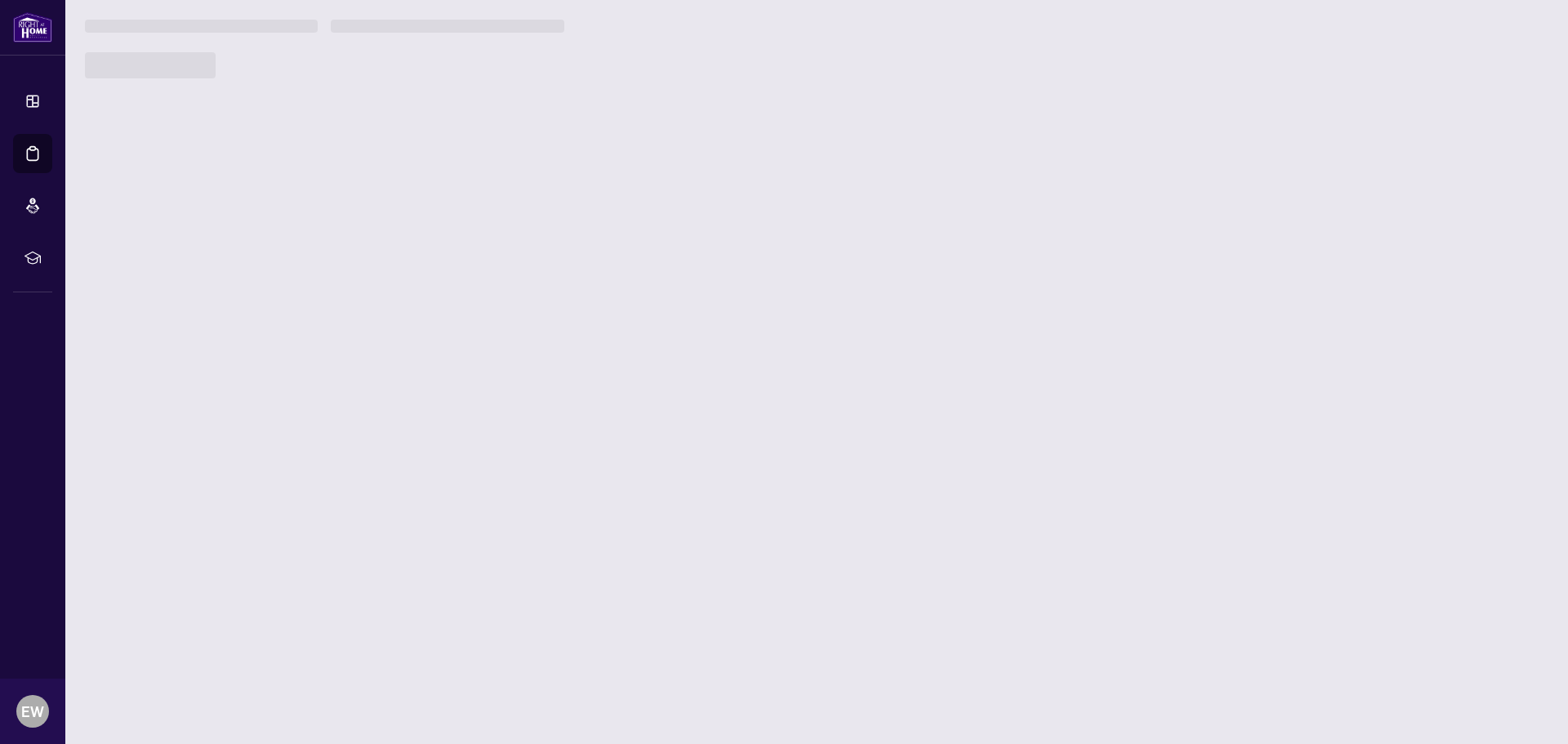
scroll to position [3300, 0]
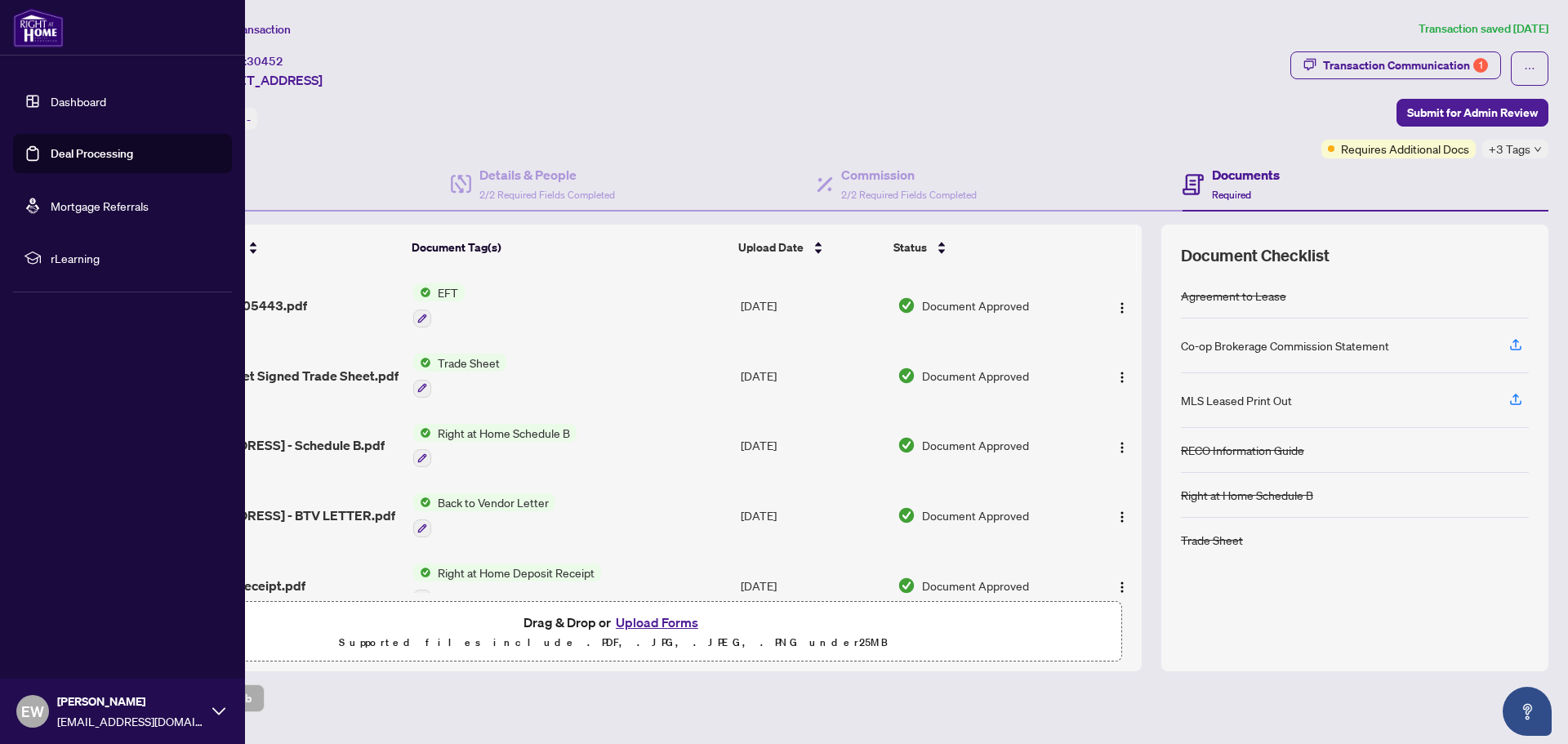
click at [97, 146] on link "Deal Processing" at bounding box center [92, 153] width 83 height 15
